Goal: Navigation & Orientation: Understand site structure

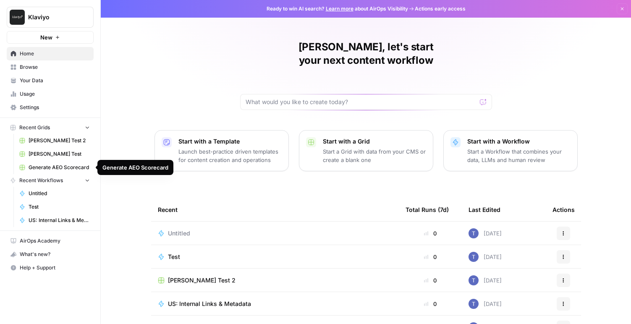
click at [34, 164] on span "Generate AEO Scorecard" at bounding box center [59, 168] width 61 height 8
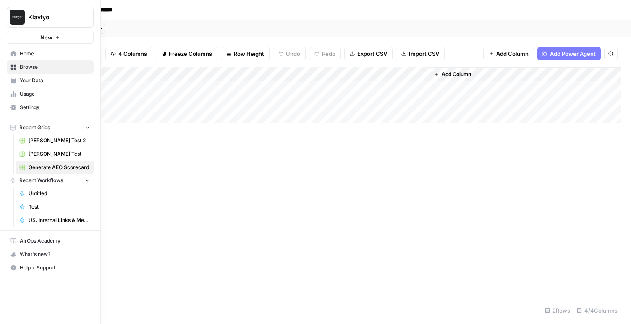
click at [14, 51] on icon at bounding box center [13, 53] width 5 height 5
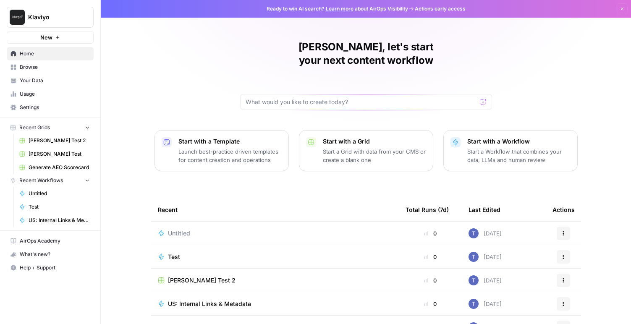
click at [15, 75] on link "Your Data" at bounding box center [50, 80] width 87 height 13
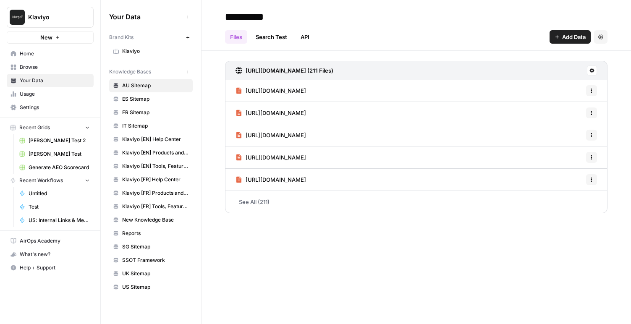
click at [156, 269] on link "UK Sitemap" at bounding box center [151, 273] width 84 height 13
click at [157, 289] on span "US Sitemap" at bounding box center [155, 287] width 67 height 8
click at [144, 50] on span "Klaviyo" at bounding box center [155, 51] width 67 height 8
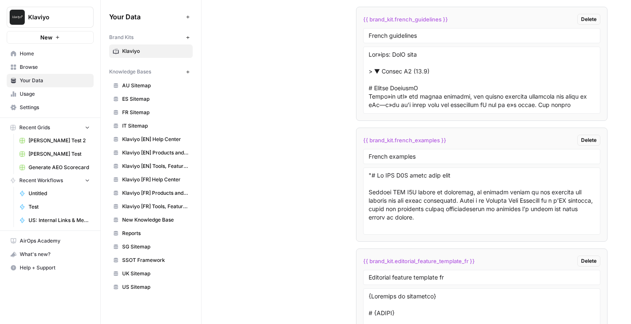
scroll to position [2028, 0]
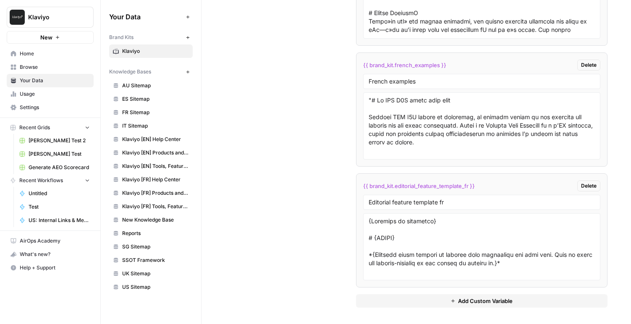
click at [37, 97] on span "Usage" at bounding box center [55, 94] width 70 height 8
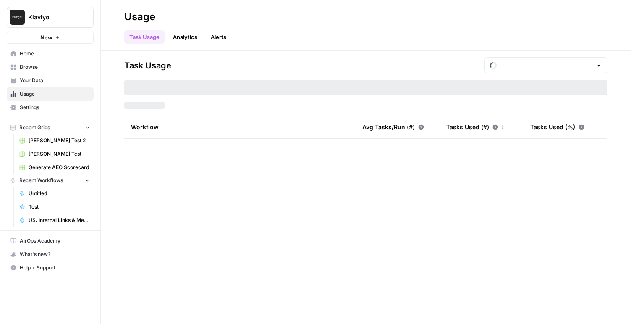
type input "August Tasks"
click at [194, 36] on link "Analytics" at bounding box center [185, 36] width 34 height 13
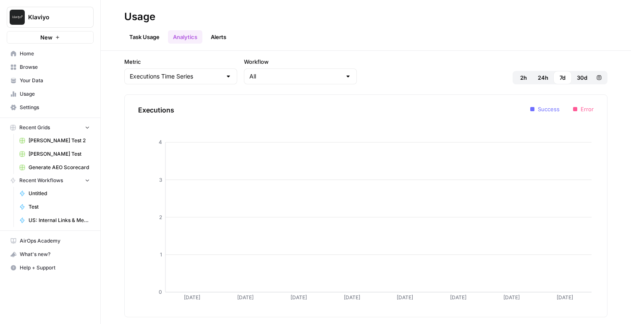
click at [41, 56] on span "Home" at bounding box center [55, 54] width 70 height 8
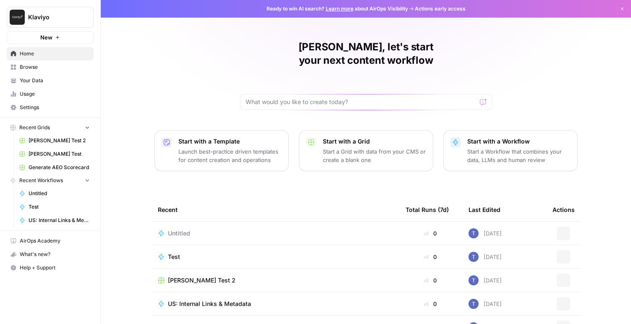
click at [43, 71] on span "Browse" at bounding box center [55, 67] width 70 height 8
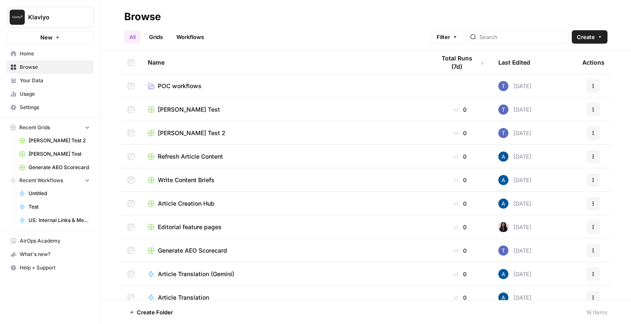
click at [48, 53] on span "Home" at bounding box center [55, 54] width 70 height 8
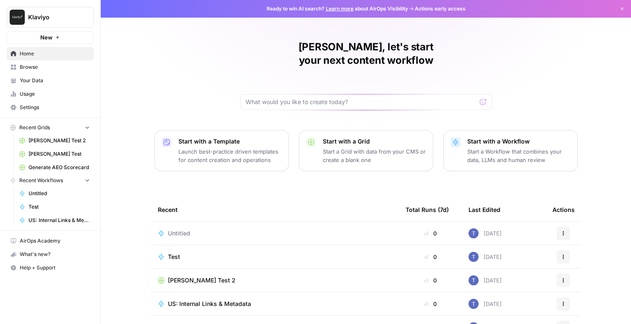
click at [338, 7] on link "Learn more" at bounding box center [340, 8] width 28 height 6
click at [74, 16] on span "Klaviyo" at bounding box center [53, 17] width 51 height 8
click at [620, 7] on icon "button" at bounding box center [622, 8] width 5 height 5
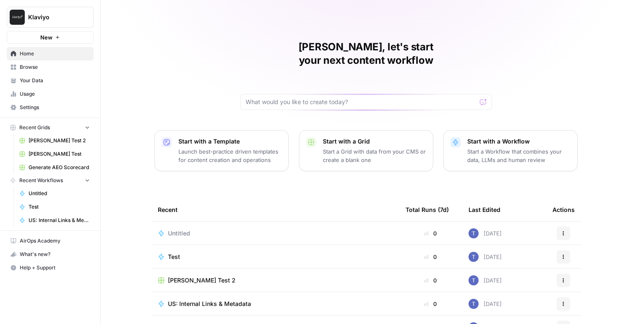
scroll to position [62, 0]
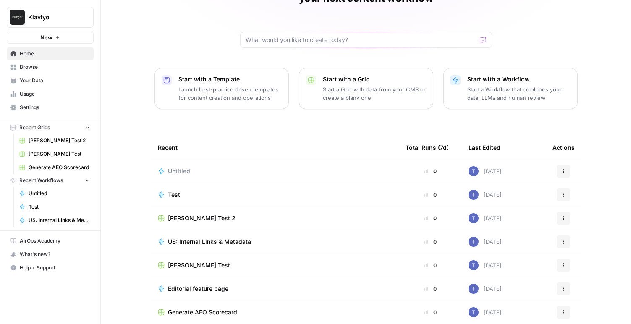
click at [42, 107] on span "Settings" at bounding box center [55, 108] width 70 height 8
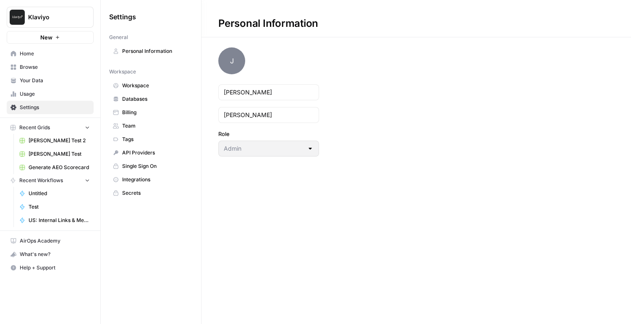
click at [41, 80] on span "Your Data" at bounding box center [55, 81] width 70 height 8
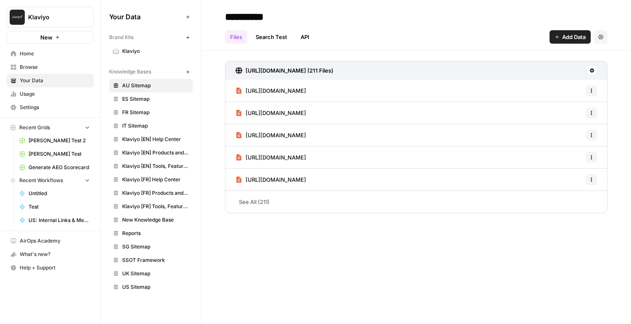
click at [57, 63] on span "Browse" at bounding box center [55, 67] width 70 height 8
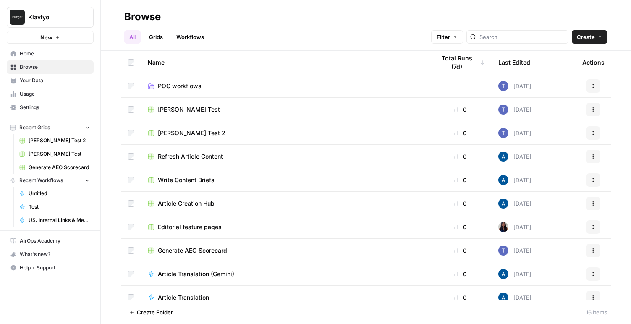
click at [57, 54] on span "Home" at bounding box center [55, 54] width 70 height 8
